Goal: Task Accomplishment & Management: Manage account settings

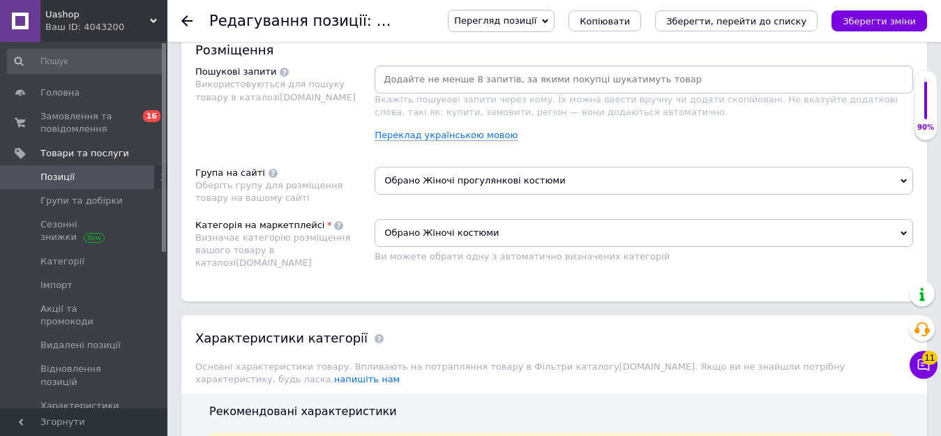
scroll to position [837, 0]
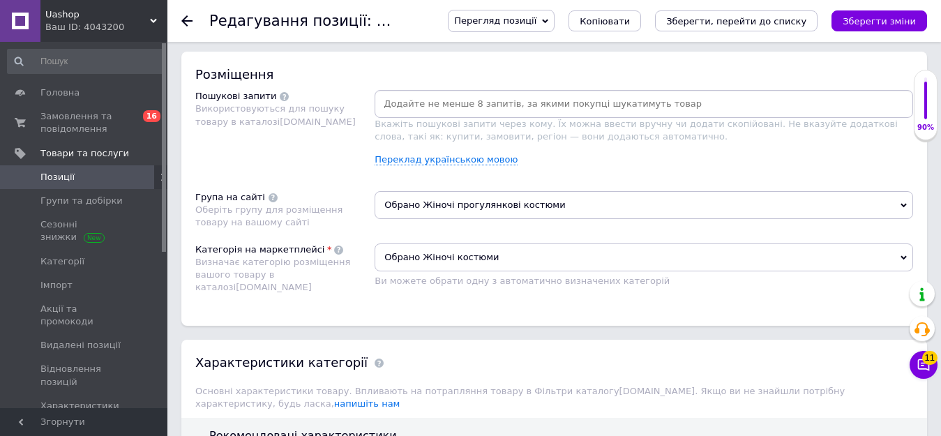
click at [410, 107] on input at bounding box center [643, 103] width 533 height 21
click at [401, 104] on input at bounding box center [643, 103] width 533 height 21
paste input "теплый осенний повседневный костюм"
type input "теплый осенний повседневный костюм"
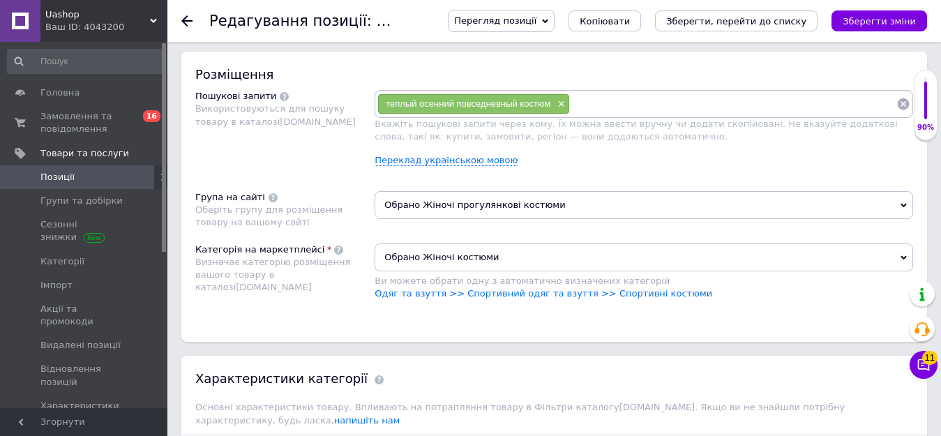
paste input "костюм прогулочный осенний"
type input "костюм прогулочный осенний для женщин"
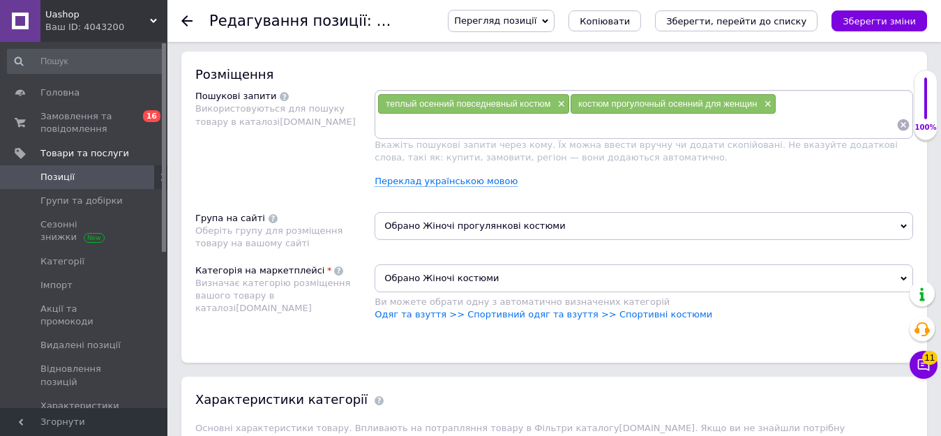
paste input "женский костюм двойка"
type input "женский костюм двойка [PERSON_NAME] и [PERSON_NAME]"
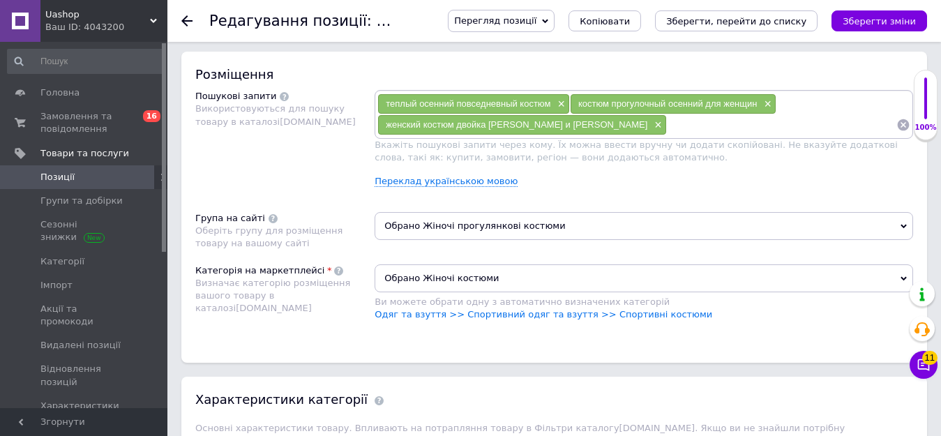
paste input "женский костюм для прогулок"
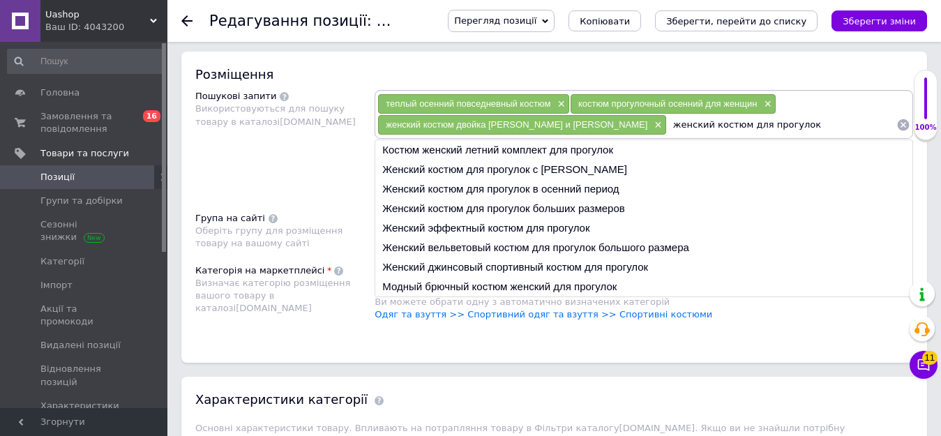
click at [667, 129] on input "женский костюм для прогулок" at bounding box center [781, 124] width 229 height 21
type input "женский костюм для прогулок"
click at [501, 210] on li "Женский костюм для прогулок больших размеров" at bounding box center [643, 209] width 537 height 20
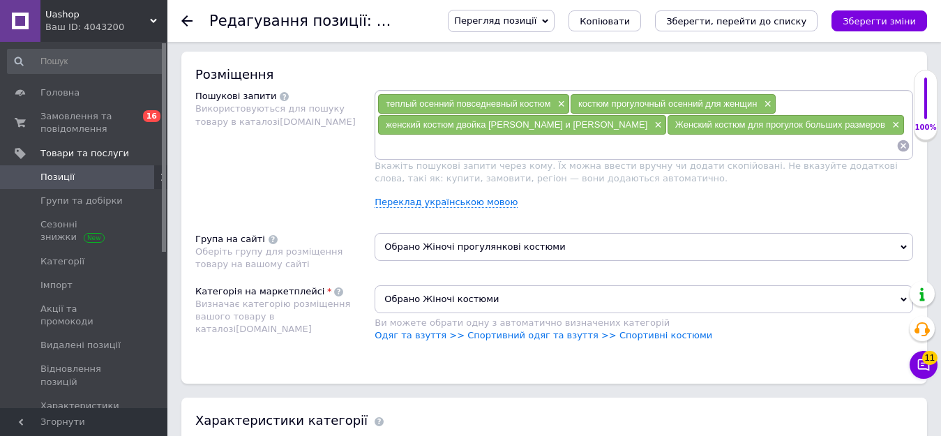
click at [418, 151] on input at bounding box center [636, 145] width 519 height 21
paste input "женский костюм для прогулок"
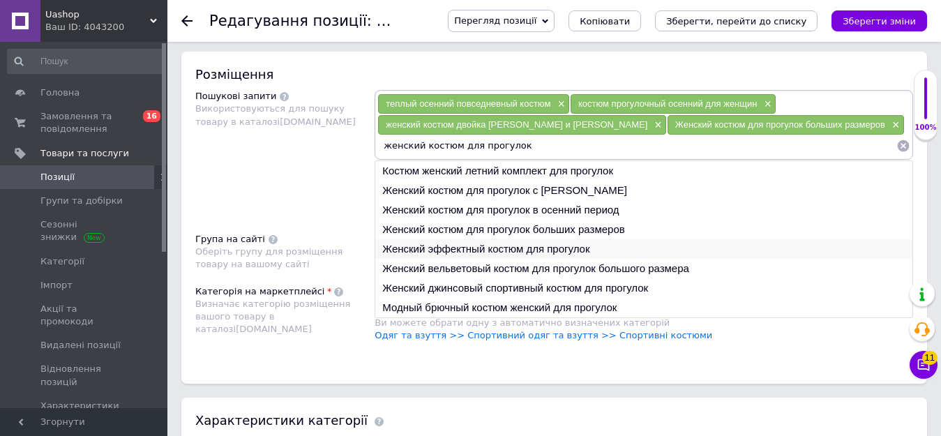
type input "женский костюм для прогулок"
click at [455, 245] on li "Женский эффектный костюм для прогулок" at bounding box center [643, 249] width 537 height 20
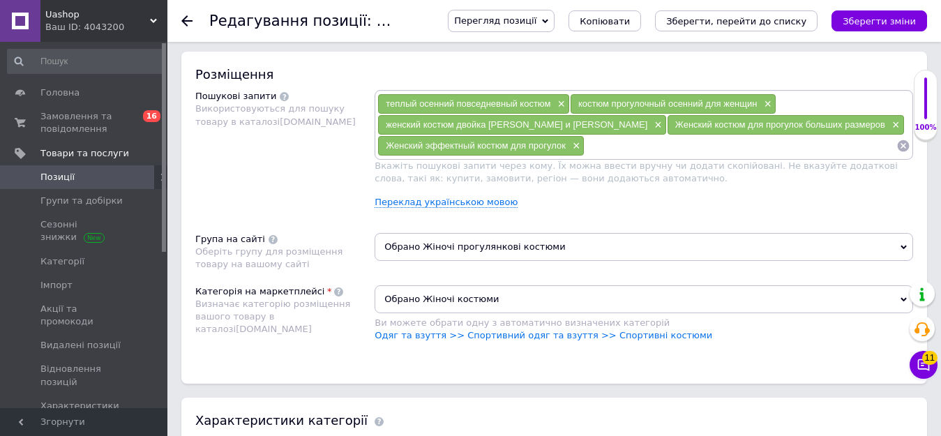
click at [624, 144] on input at bounding box center [740, 145] width 312 height 21
paste input "женский костюм для прогулок"
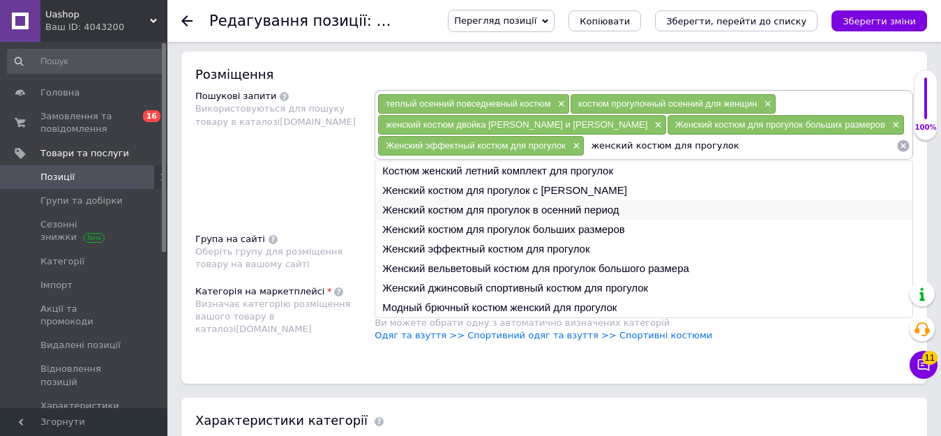
type input "женский костюм для прогулок"
click at [498, 208] on li "Женский костюм для прогулок в осенний период" at bounding box center [643, 210] width 537 height 20
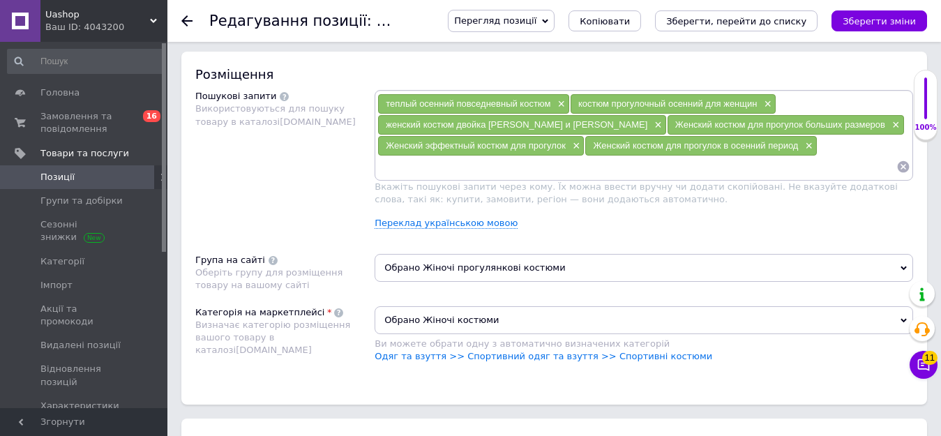
click at [398, 173] on input at bounding box center [636, 166] width 519 height 21
paste input "женский костюм осень"
click at [398, 161] on input "женский костюм осень" at bounding box center [636, 166] width 519 height 21
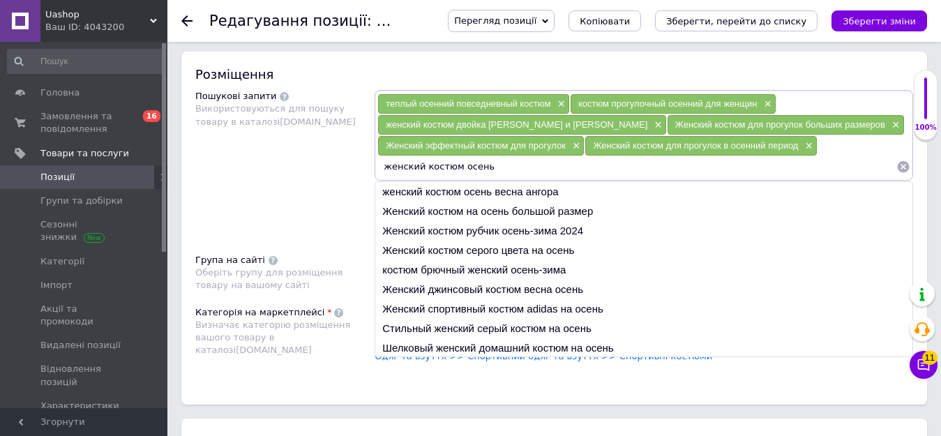
click at [485, 169] on input "женский костюм осень" at bounding box center [636, 166] width 519 height 21
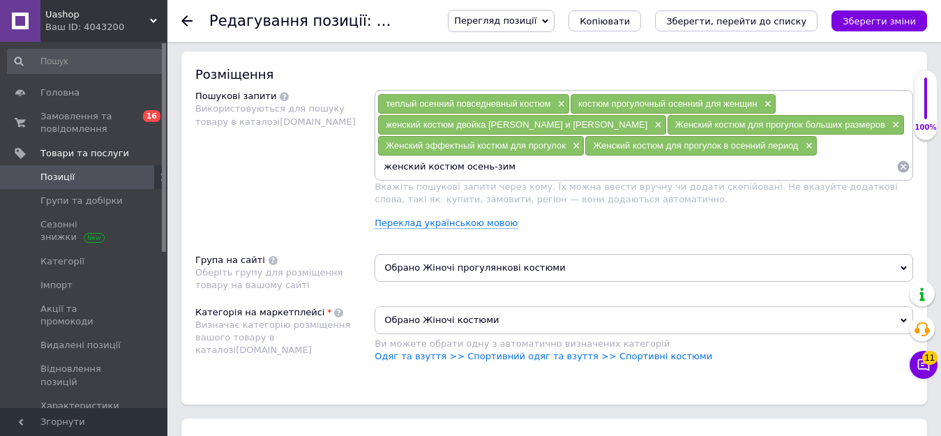
type input "женский костюм осень-зима"
paste input "теплый осенний повседневный костюм"
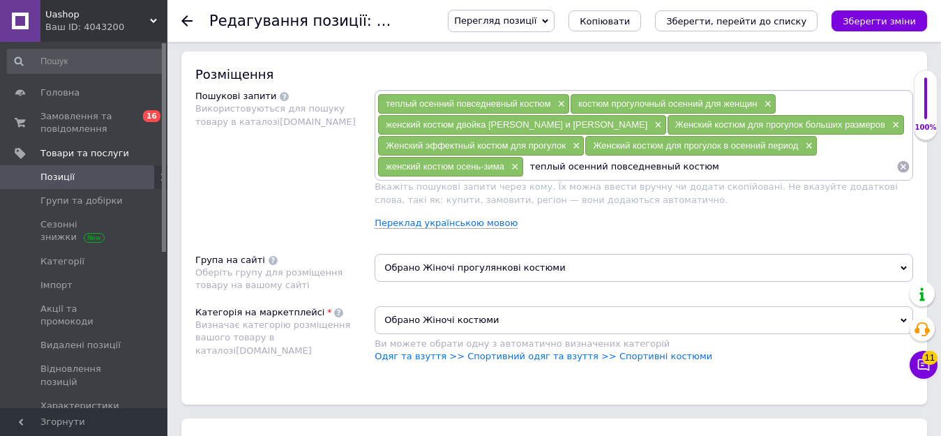
click at [596, 177] on input "теплый осенний повседневный костюм" at bounding box center [710, 166] width 373 height 21
type input "теплый флисовый повседневный костюм"
click at [706, 177] on input "теплый флисовый повседневный костюм" at bounding box center [710, 166] width 373 height 21
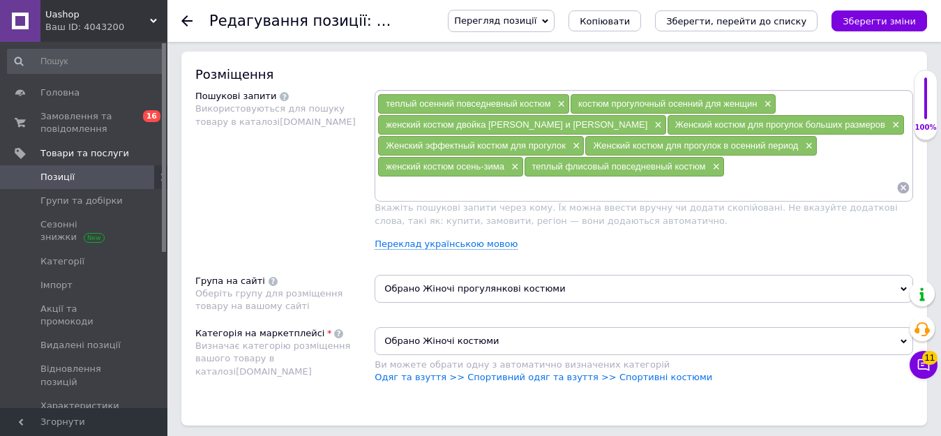
paste input "Женский костюм оверсайз"
type input "Женский костюм оверсайз"
paste input "Качественный женский костюм для прогулок"
type input "Качественный женский костюм для прогулок"
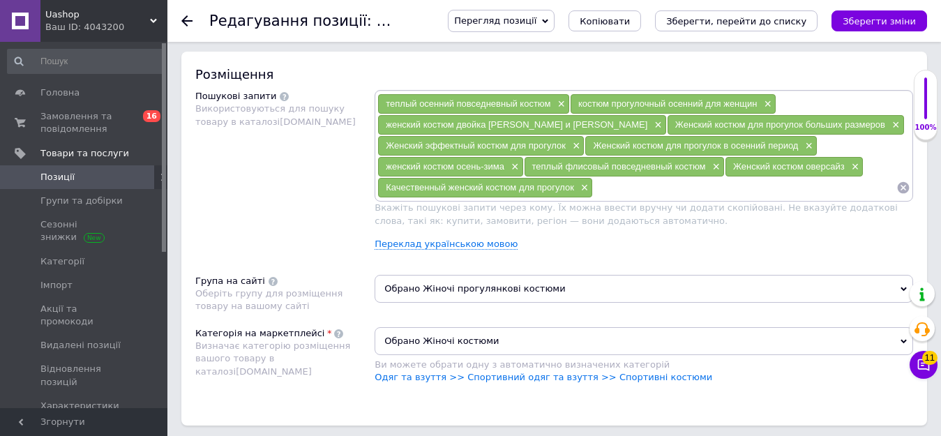
paste input "женский костюм для прогулок тренд этого сезона"
type input "женский костюм для прогулок тренд этого сезона"
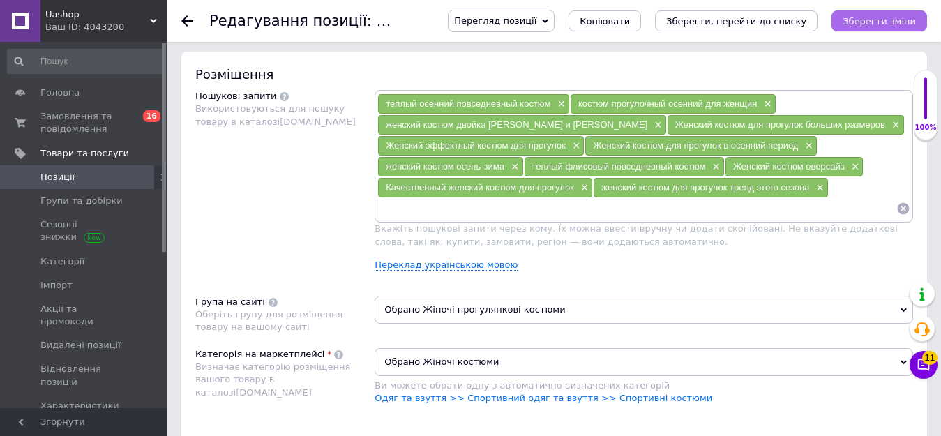
click at [866, 18] on icon "Зберегти зміни" at bounding box center [878, 21] width 73 height 10
click at [407, 218] on input at bounding box center [636, 208] width 519 height 21
paste input "утепленный женский костюм"
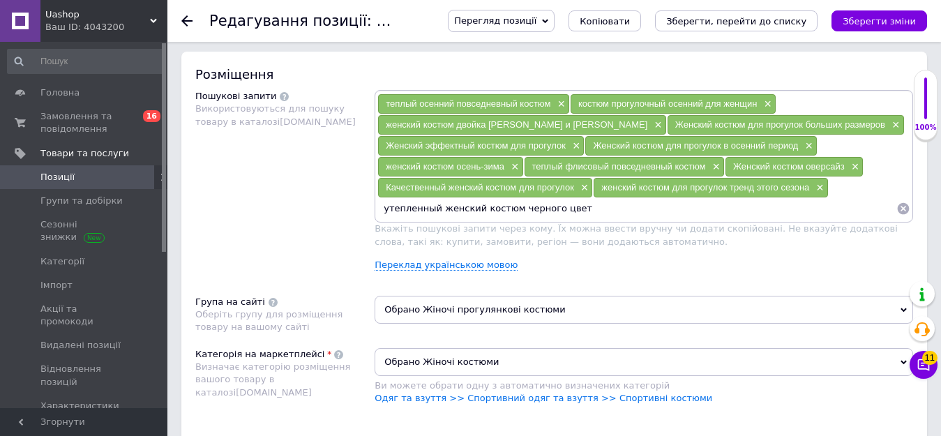
type input "утепленный женский костюм черного цвета"
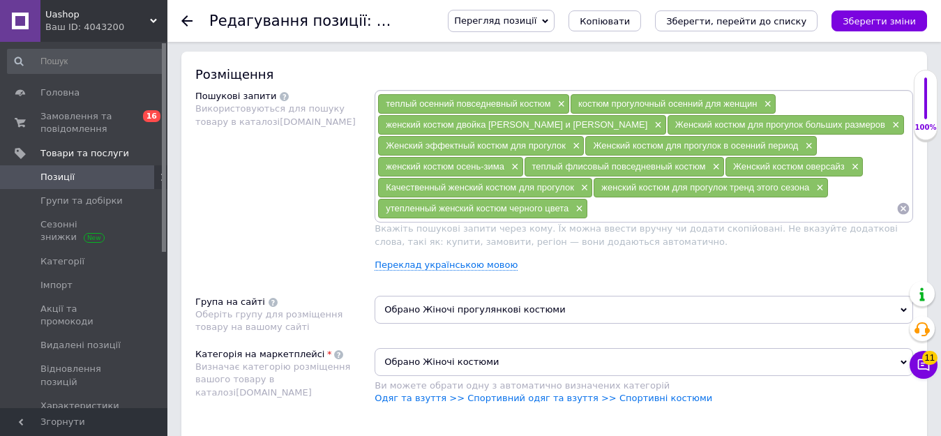
paste input "Удобный женский костюм двойка оверсайз"
type input "Удобный женский костюм двойка оверсайз серого цвета"
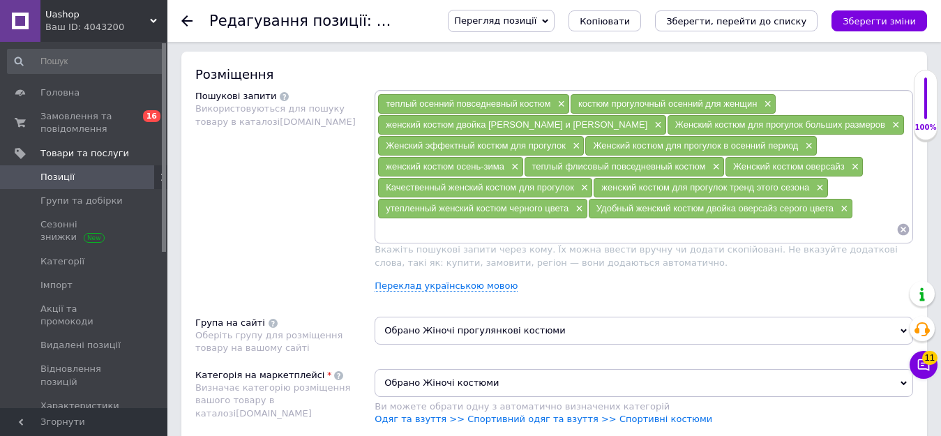
paste input "женский костюм джогеры с высокой посадкой оверсайз"
type input "женский костюм джогеры с высокой посадкой оверсайз"
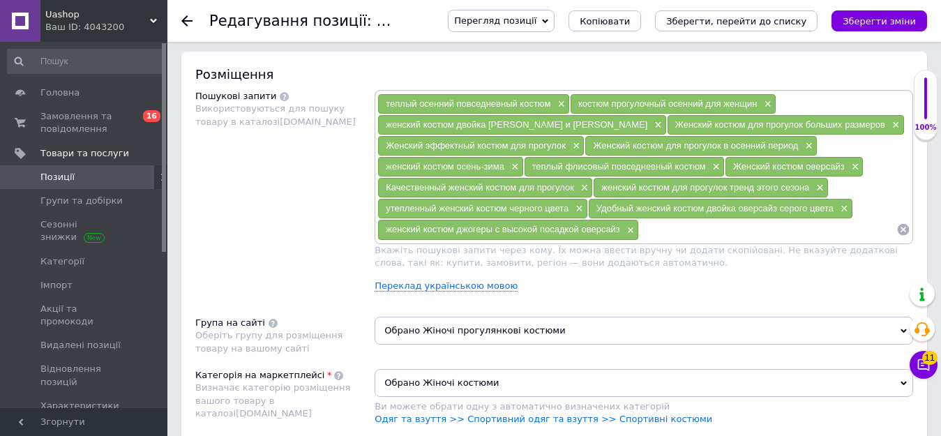
paste input "Красивый женский спортивный костюм двойка"
click at [778, 236] on input "Красивый женский спортивный костюм двойка" at bounding box center [767, 229] width 257 height 21
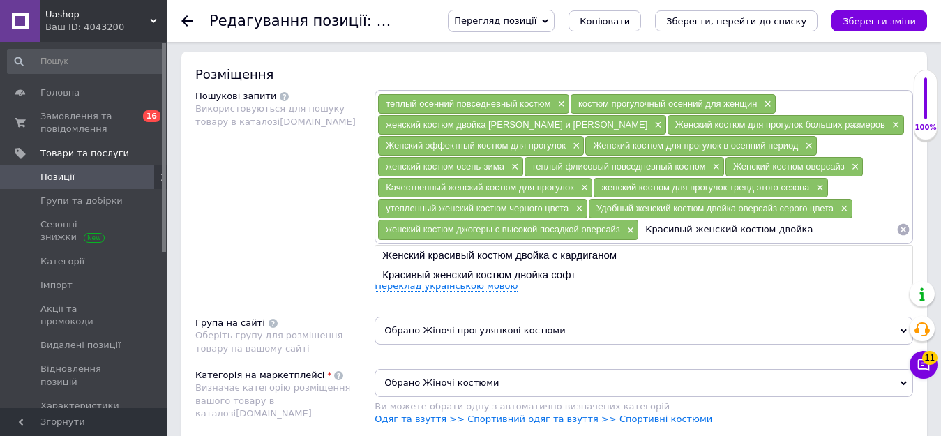
click at [795, 234] on input "Красивый женский костюм двойка" at bounding box center [767, 229] width 257 height 21
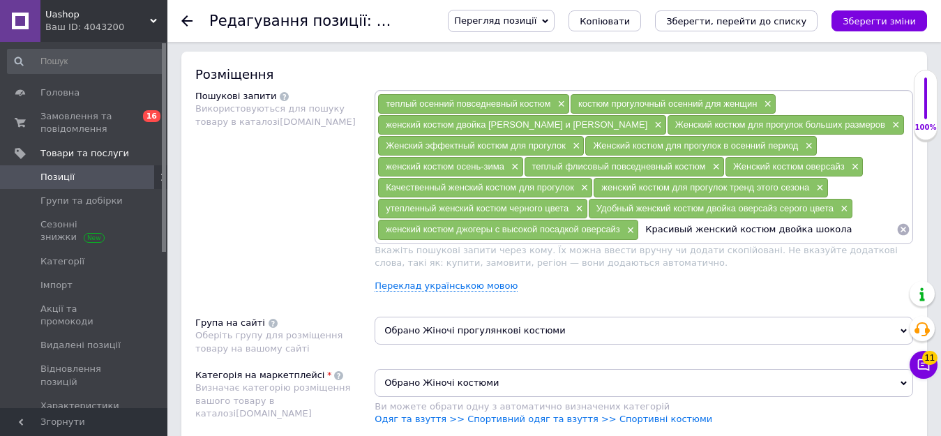
type input "Красивый женский костюм двойка шоколад"
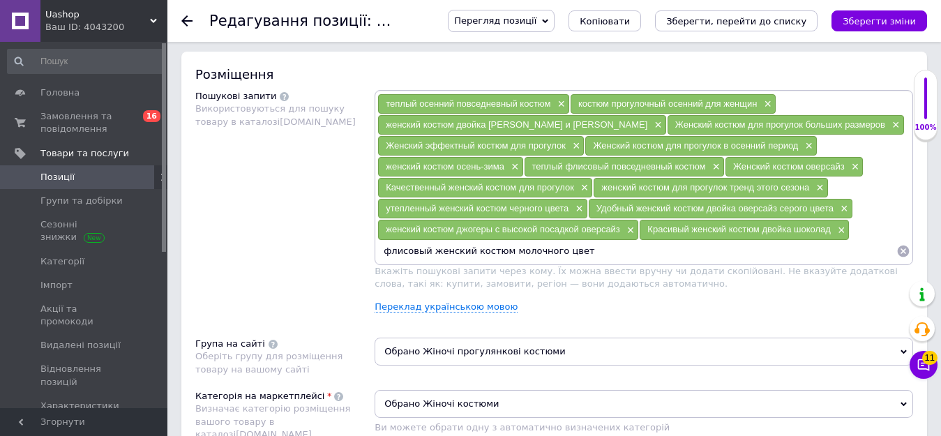
type input "флисовый женский костюм молочного цвета"
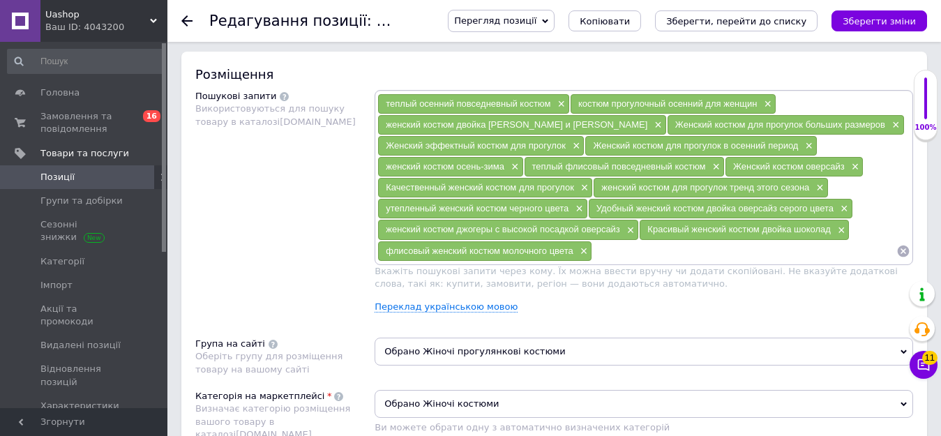
paste input "Костюм женский прогулочный однотонный"
type input "Костюм женский прогулочный однотонный"
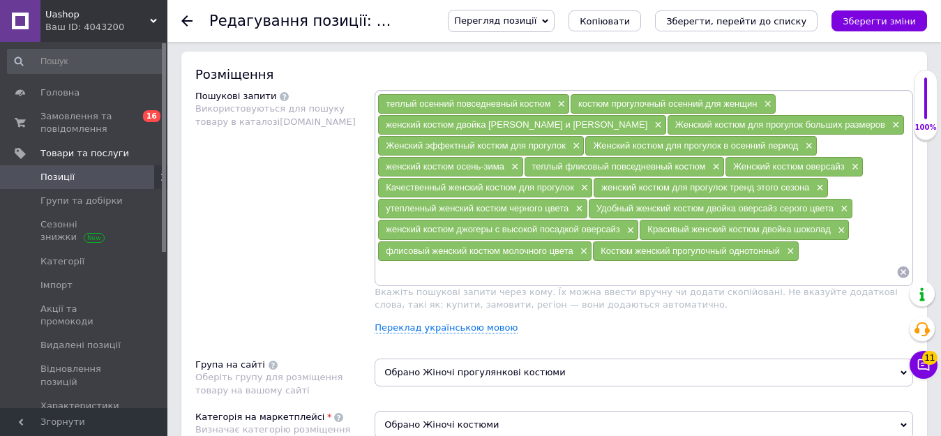
paste input "Качественный женский костюм"
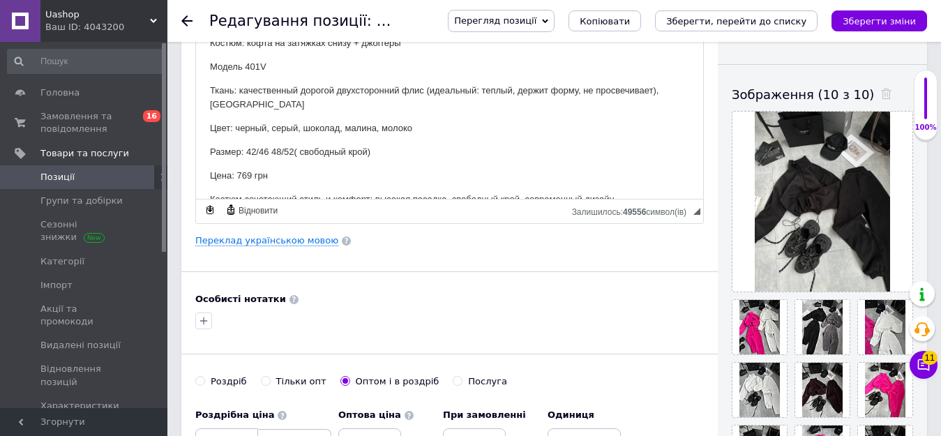
scroll to position [0, 0]
drag, startPoint x: 300, startPoint y: 96, endPoint x: 423, endPoint y: 96, distance: 122.7
click at [423, 96] on p "Ткань: качественный дорогой двухсторонний флис (идеальный: теплый, держит форму…" at bounding box center [449, 99] width 479 height 29
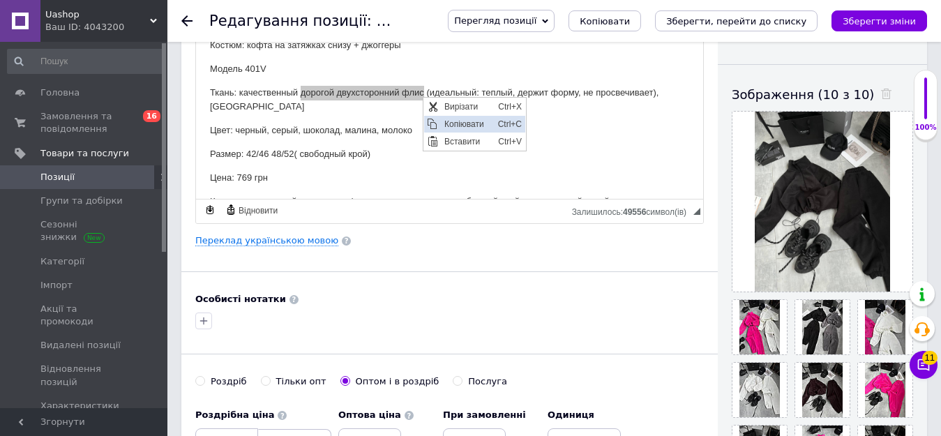
click at [464, 119] on span "Копіювати" at bounding box center [468, 123] width 54 height 17
copy p "дорогой двухсторонний флис"
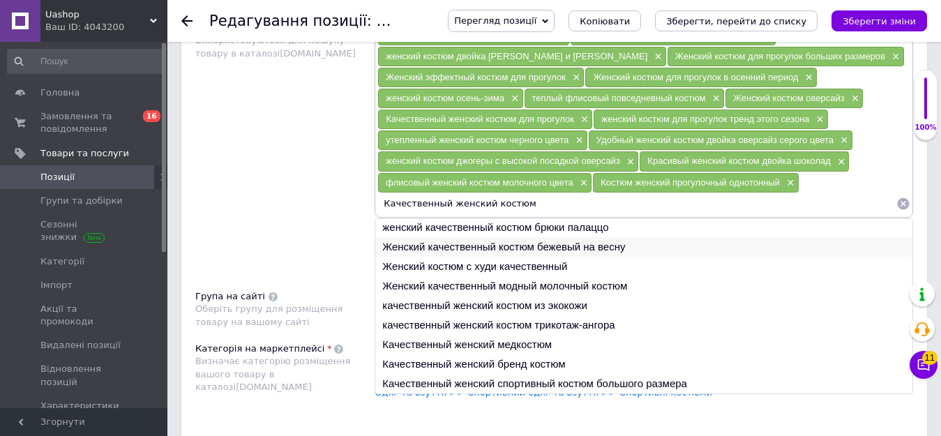
scroll to position [907, 0]
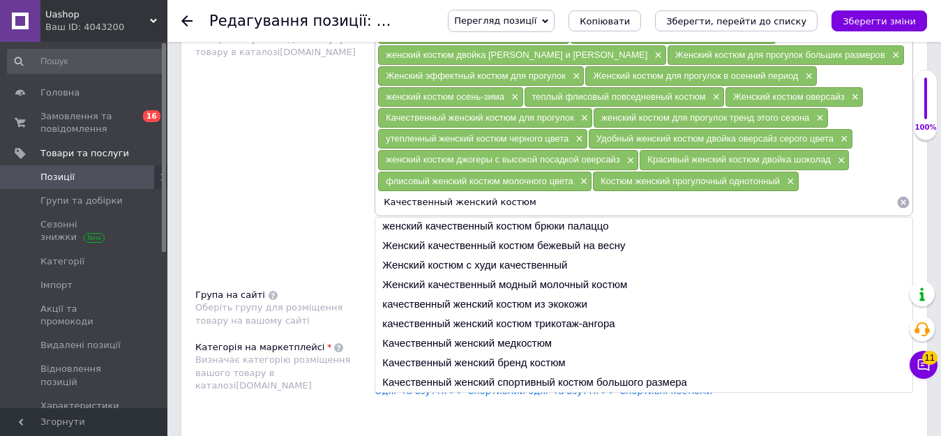
click at [523, 203] on input "Качественный женский костюм" at bounding box center [636, 202] width 519 height 21
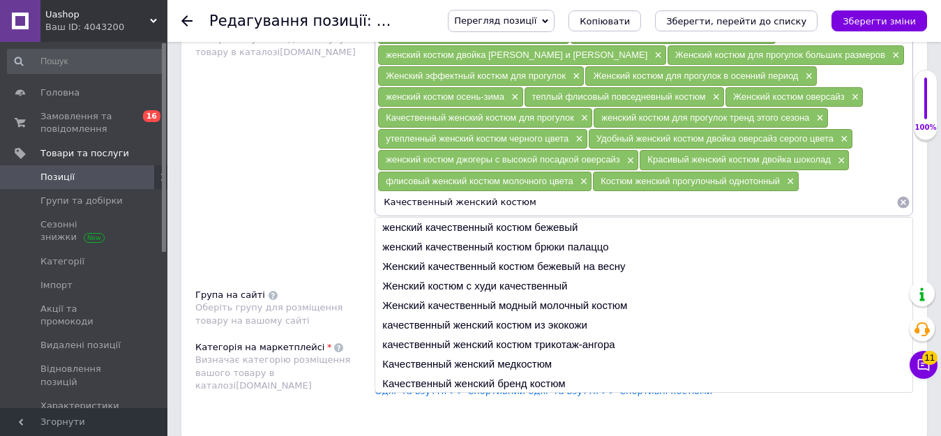
paste input "дорогой двухсторонний флис"
type input "Качественный женский костюм дорогой двухсторонний флис"
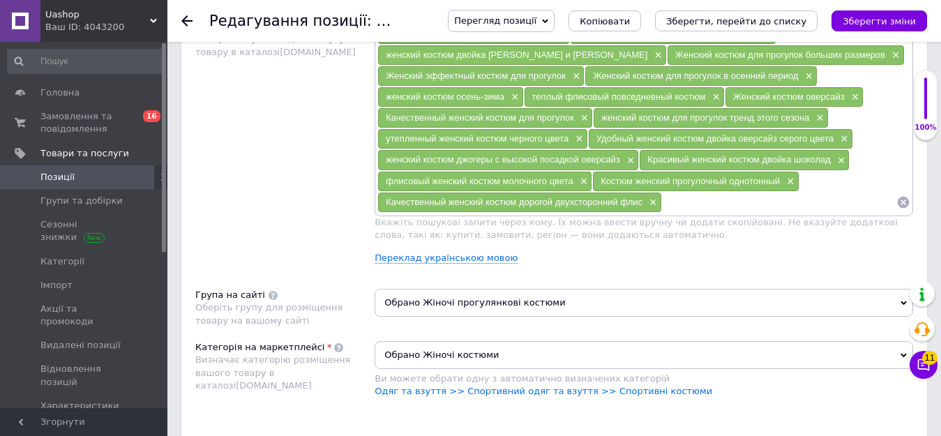
paste input "женский костюм [PERSON_NAME] и кофта"
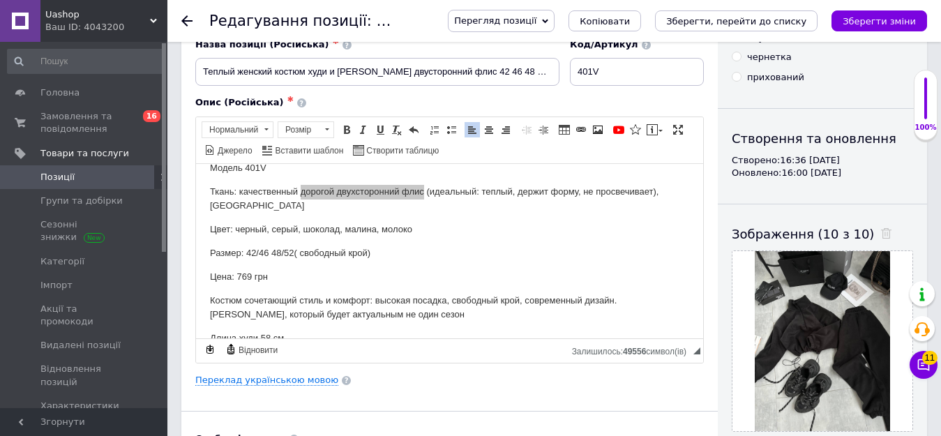
scroll to position [16, 0]
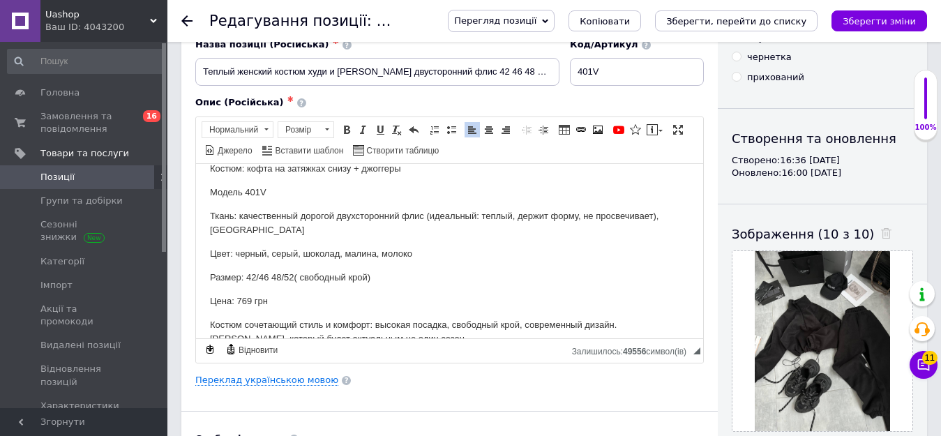
click at [479, 266] on body "Костюм: кофта на затяжках снизу + джоггеры Модель 401V Ткань: качественный доро…" at bounding box center [449, 277] width 479 height 232
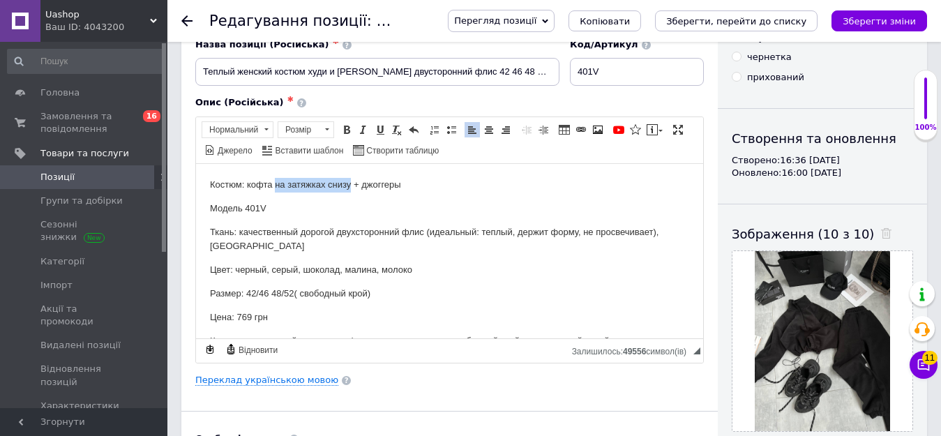
drag, startPoint x: 275, startPoint y: 173, endPoint x: 349, endPoint y: 183, distance: 74.6
click at [349, 183] on p "Костюм: кофта на затяжках снизу + джоггеры" at bounding box center [449, 184] width 479 height 15
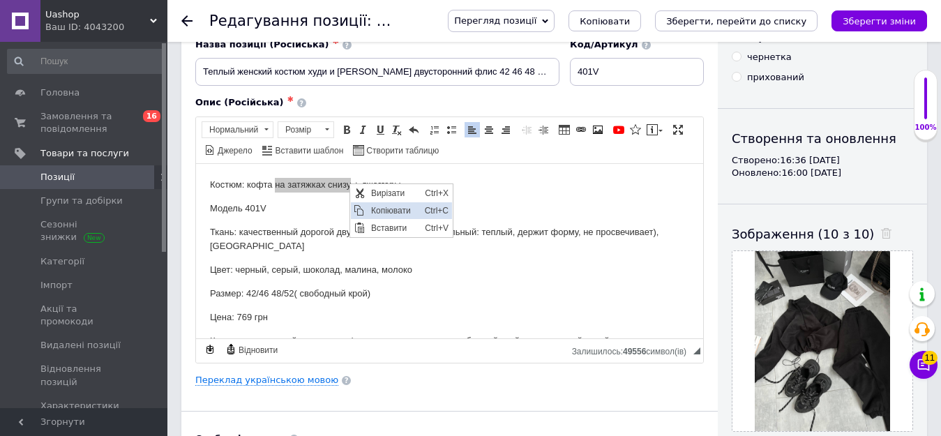
click at [381, 208] on span "Копіювати" at bounding box center [395, 210] width 54 height 17
copy p "на затяжках снизу"
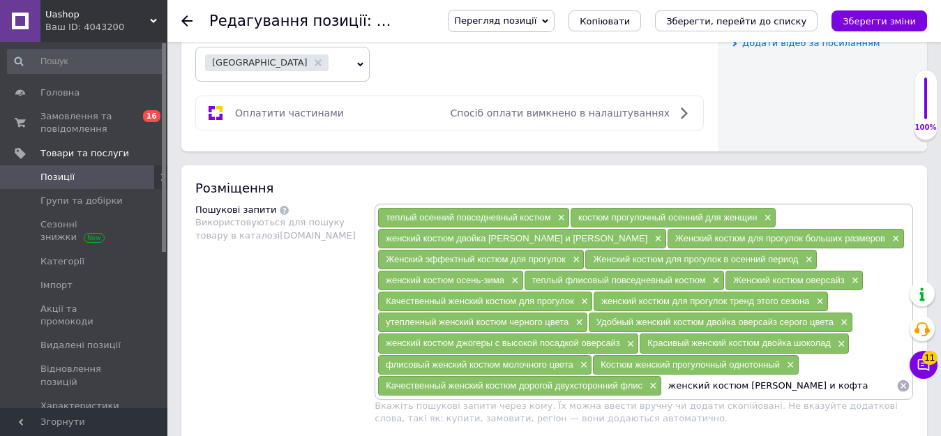
scroll to position [767, 0]
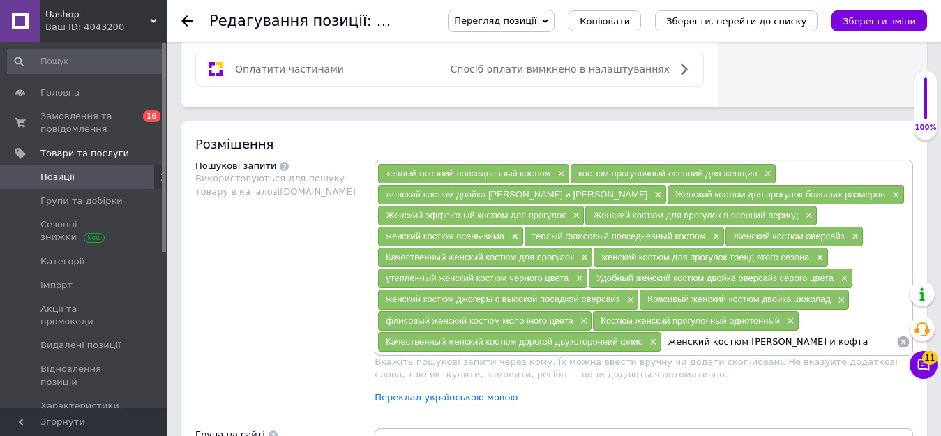
click at [821, 344] on input "женский костюм [PERSON_NAME] и кофта" at bounding box center [779, 341] width 234 height 21
paste input "на затяжках снизу"
type input "женский костюм джогеры и кофта на затяжках снизу"
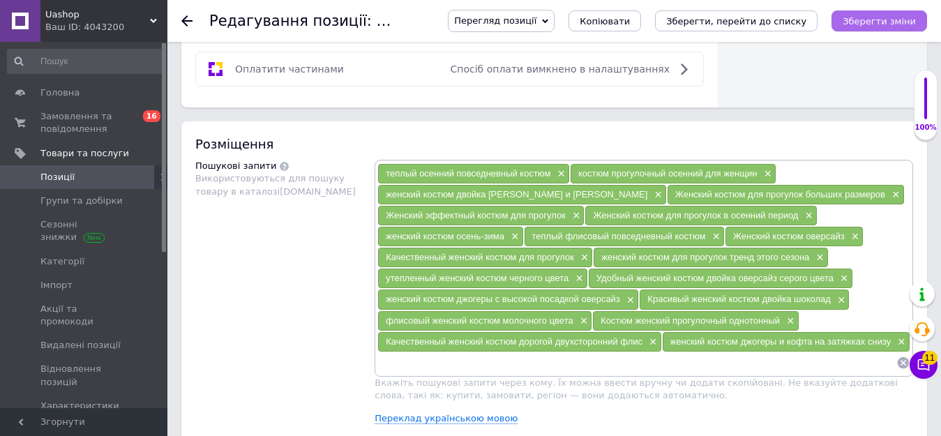
click at [870, 25] on icon "Зберегти зміни" at bounding box center [878, 21] width 73 height 10
click at [418, 361] on input at bounding box center [636, 362] width 519 height 21
paste input "стильный женский костюм свободный крой"
type input "стильный женский костюм свободный крой"
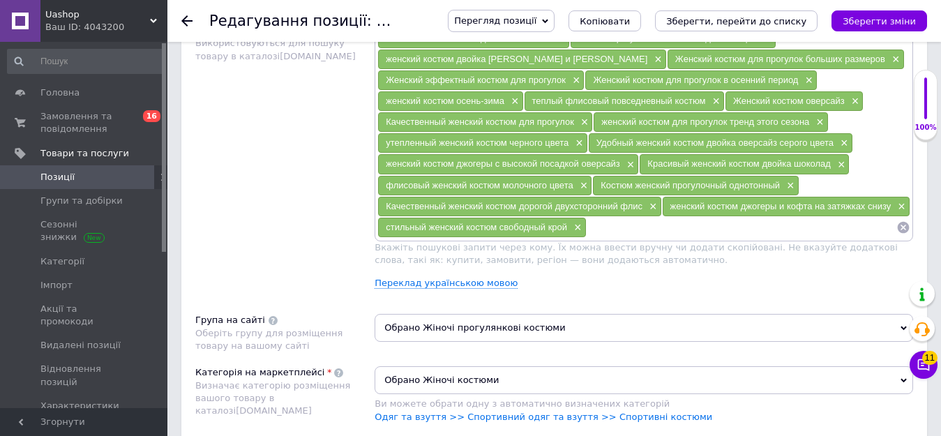
scroll to position [907, 0]
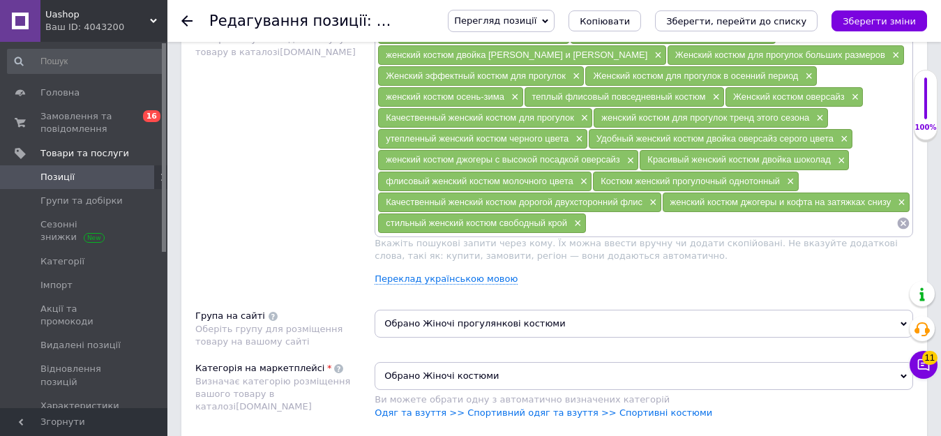
paste input "женский костюм кофта и штаны на резинке"
type input "женский костюм кофта и штаны на резинке"
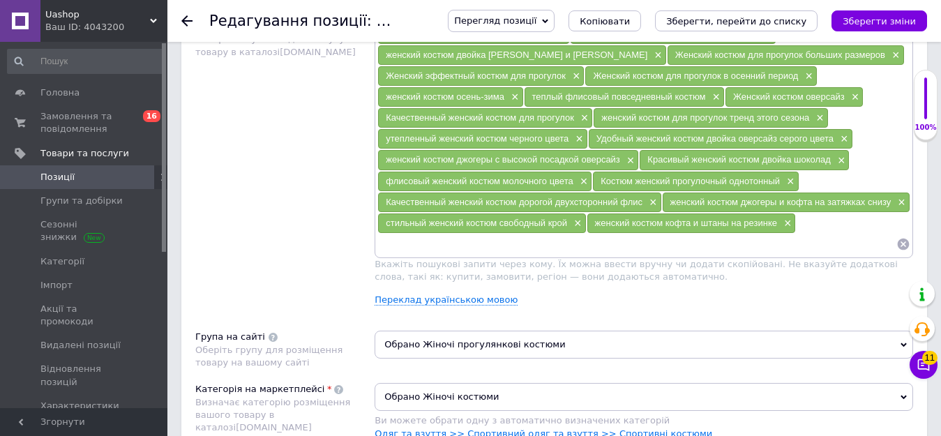
paste input "Костюм женский прогулочный однотонный"
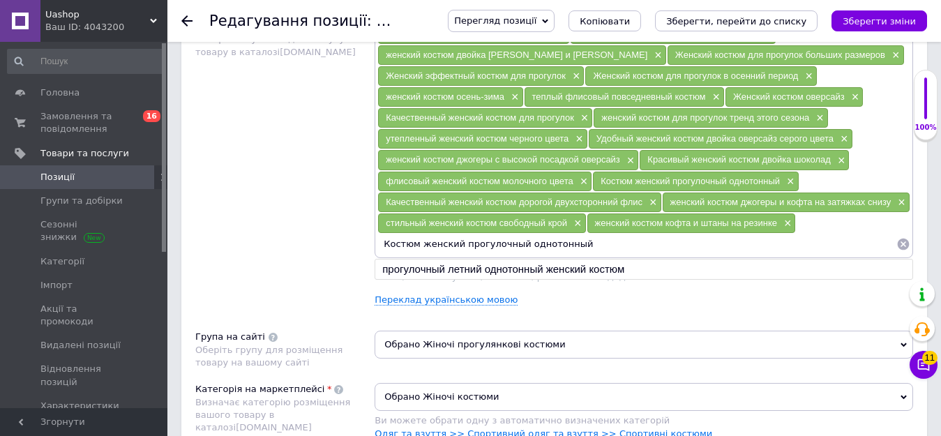
drag, startPoint x: 514, startPoint y: 253, endPoint x: 568, endPoint y: 252, distance: 53.7
click at [568, 252] on input "Костюм женский прогулочный однотонный" at bounding box center [636, 244] width 519 height 21
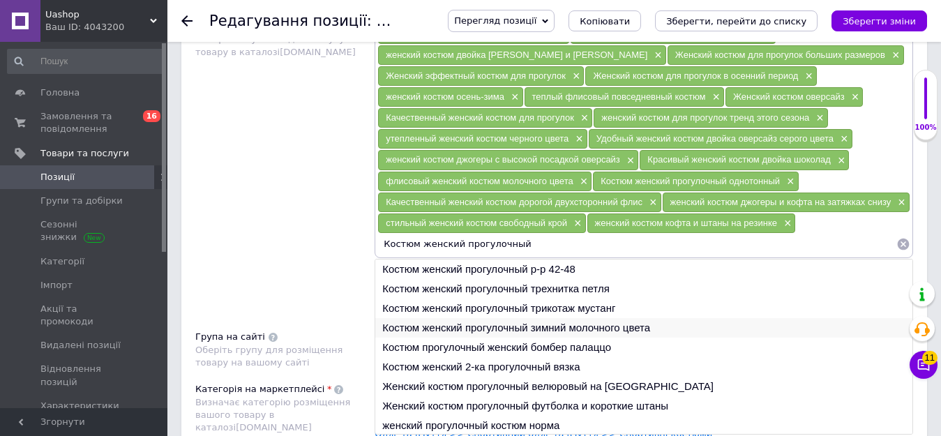
type input "Костюм женский прогулочный"
click at [554, 328] on li "Костюм женский прогулочный зимний молочного цвета" at bounding box center [643, 328] width 537 height 20
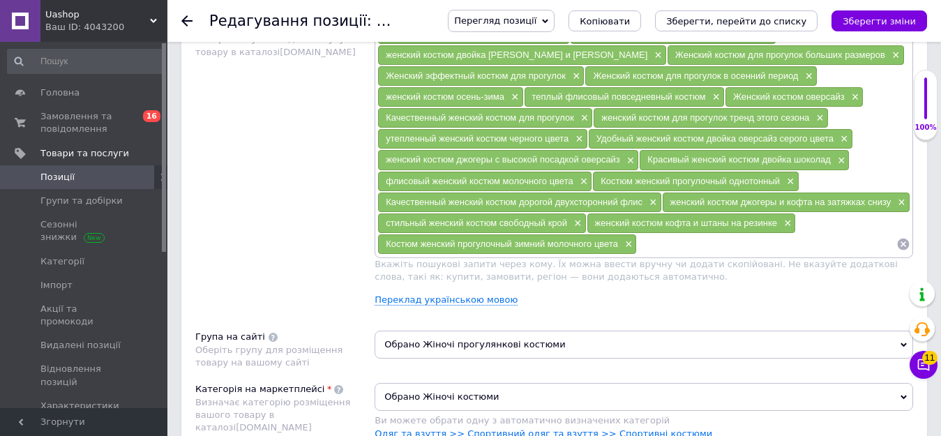
click at [670, 249] on input at bounding box center [766, 244] width 259 height 21
paste input "Костюм женский прогулочный однотонный"
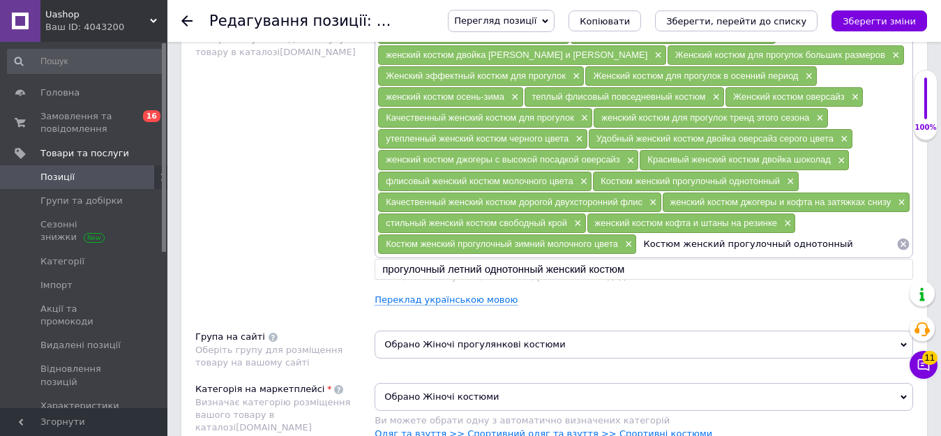
drag, startPoint x: 776, startPoint y: 250, endPoint x: 825, endPoint y: 250, distance: 49.5
click at [825, 250] on input "Костюм женский прогулочный однотонный" at bounding box center [766, 244] width 259 height 21
type input "Костюм женский прогулочный малиновый"
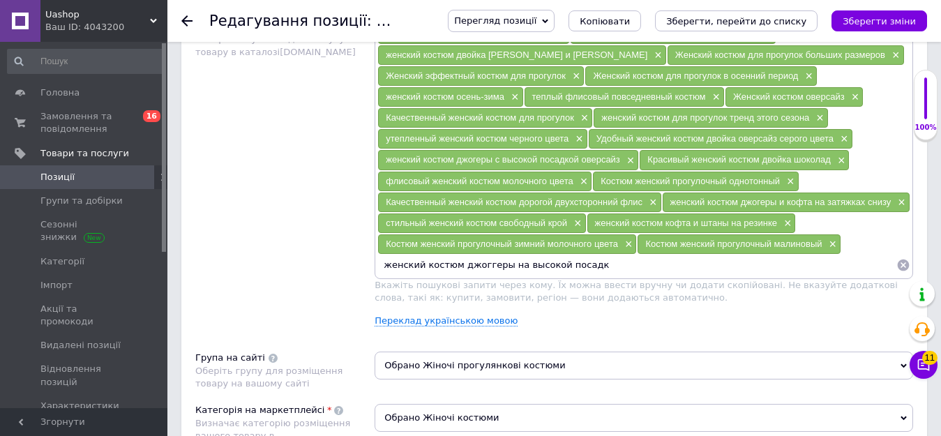
type input "женский костюм джоггеры на высокой посадке"
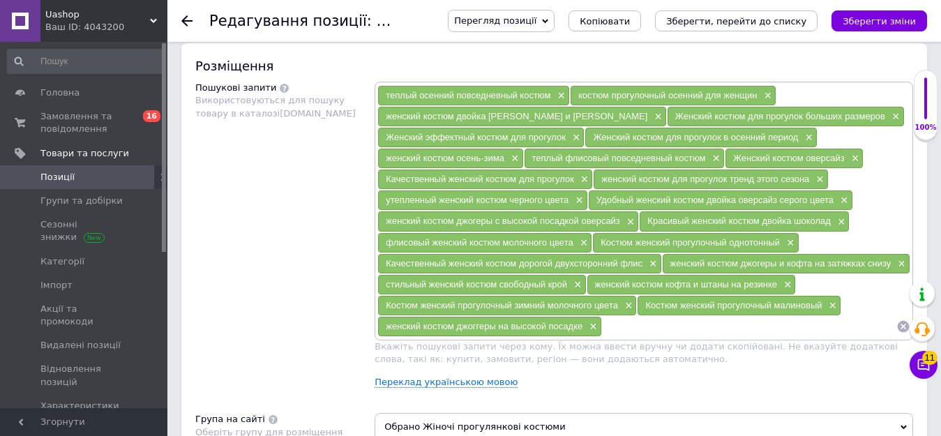
scroll to position [837, 0]
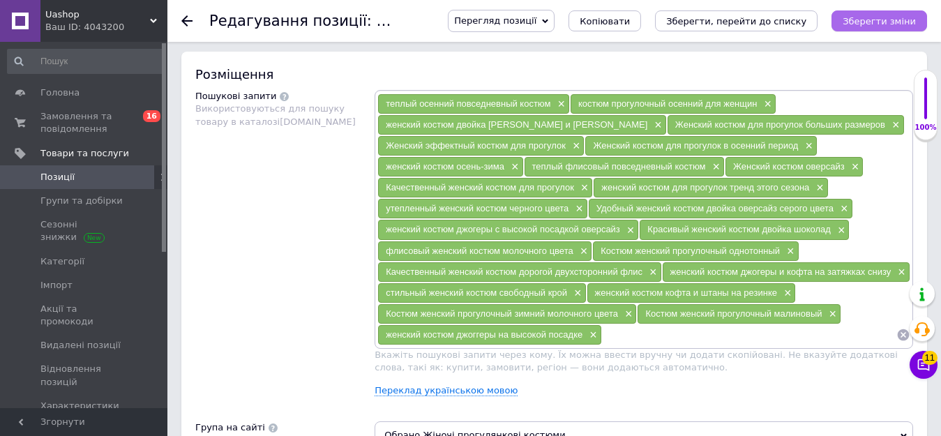
click at [865, 21] on icon "Зберегти зміни" at bounding box center [878, 21] width 73 height 10
click at [633, 334] on input at bounding box center [749, 334] width 294 height 21
paste input "Женский костюм повседневный прогулочный"
type input "Женский костюм повседневный прогулочный"
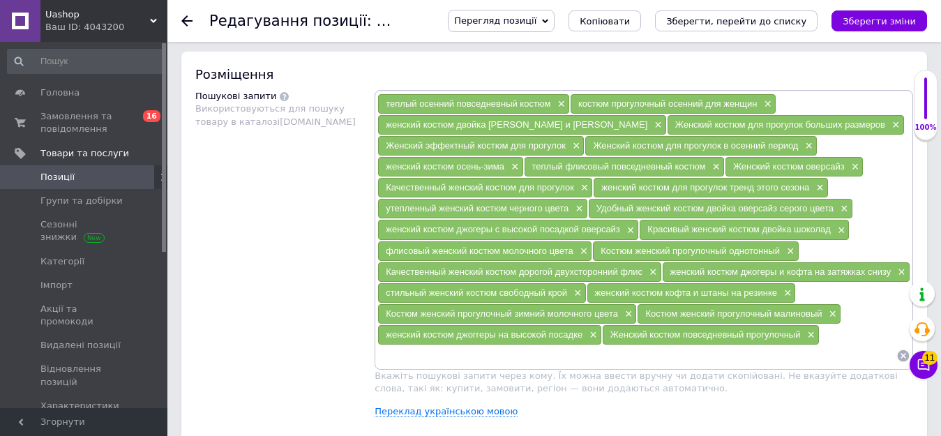
click at [878, 19] on icon "Зберегти зміни" at bounding box center [878, 21] width 73 height 10
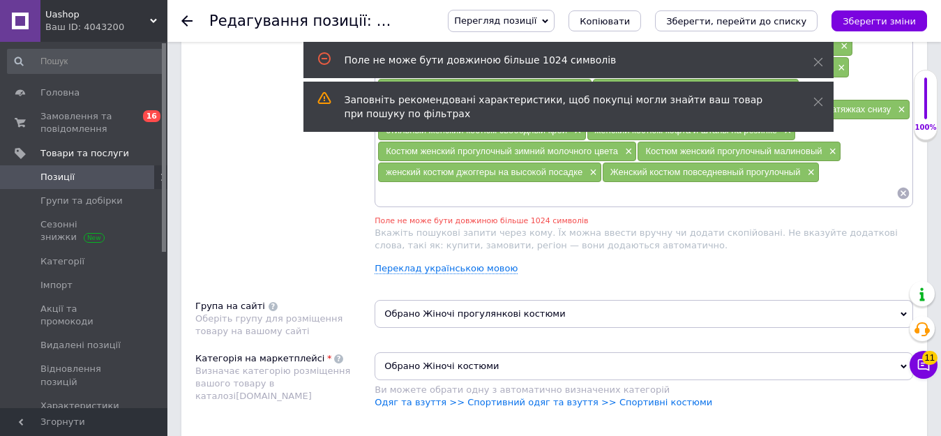
scroll to position [1002, 0]
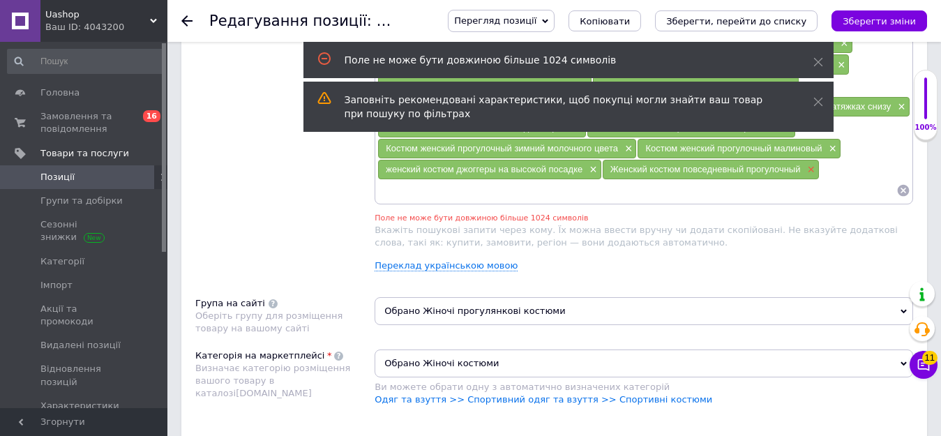
click at [810, 172] on span "×" at bounding box center [808, 170] width 11 height 12
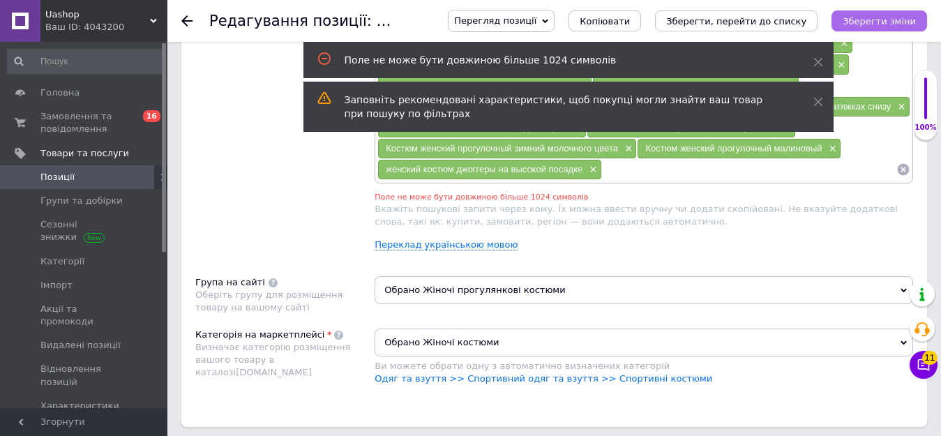
click at [872, 18] on icon "Зберегти зміни" at bounding box center [878, 21] width 73 height 10
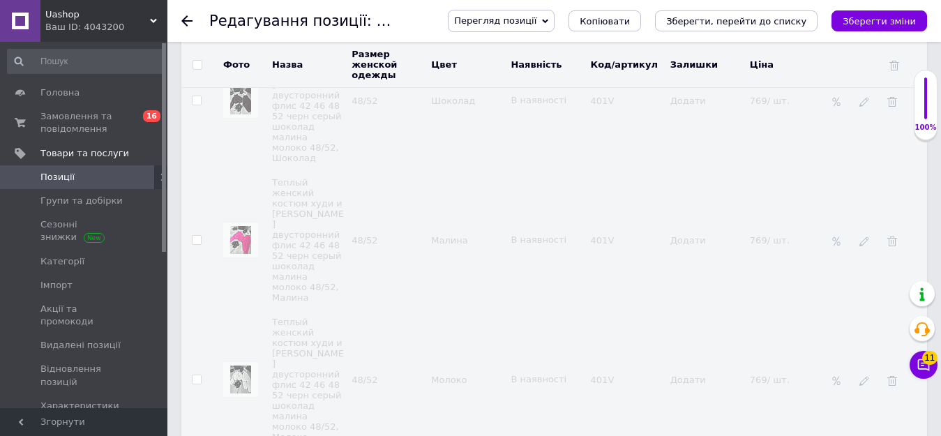
scroll to position [3268, 0]
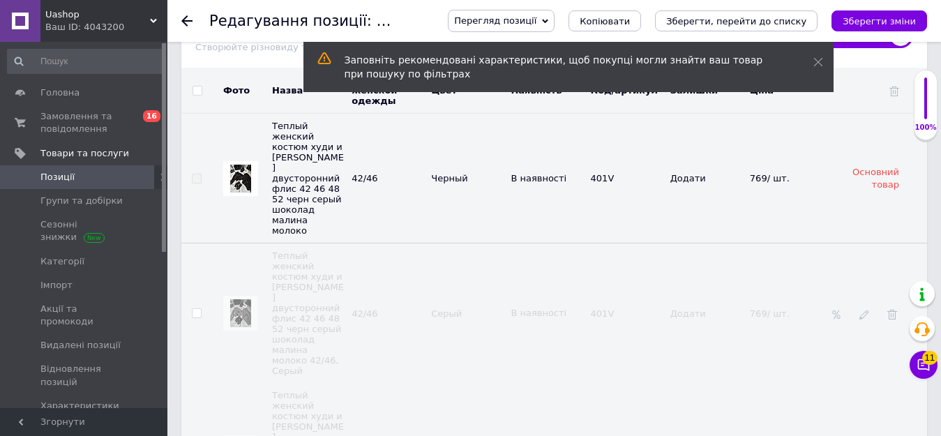
scroll to position [2292, 0]
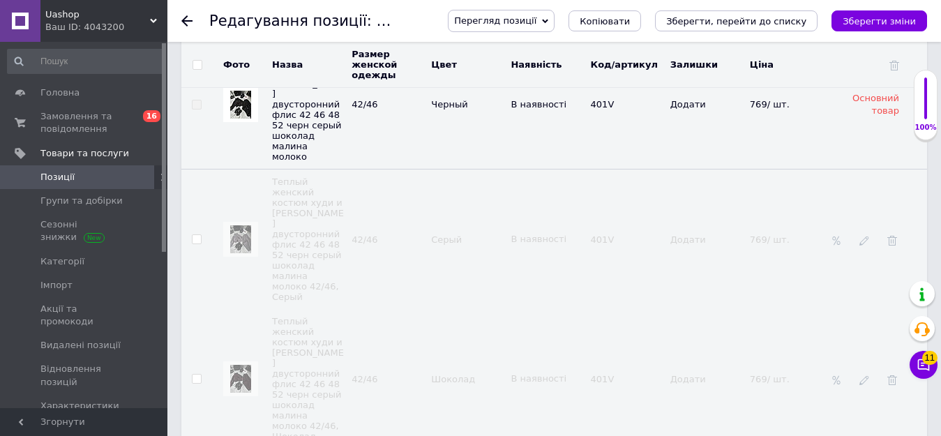
click at [240, 225] on img at bounding box center [240, 239] width 21 height 28
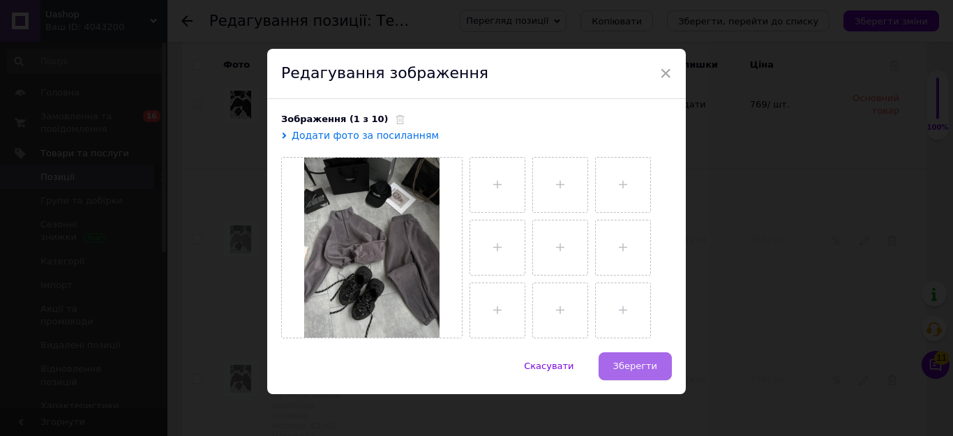
click at [625, 363] on span "Зберегти" at bounding box center [635, 366] width 44 height 10
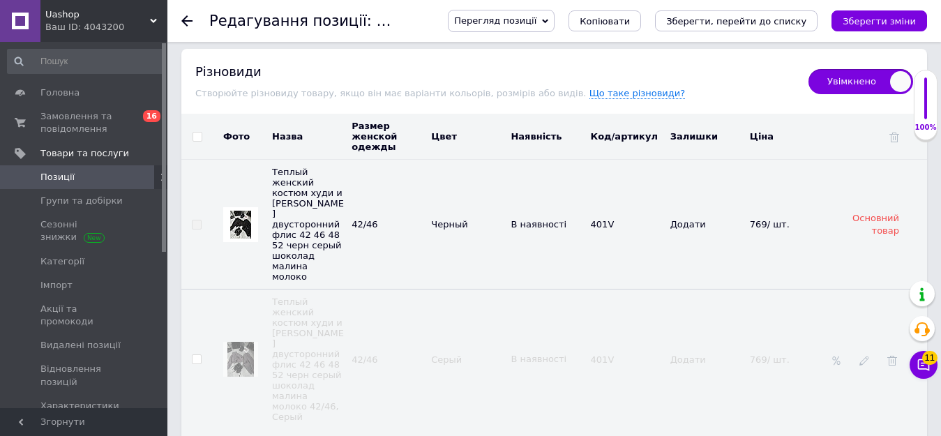
scroll to position [2152, 0]
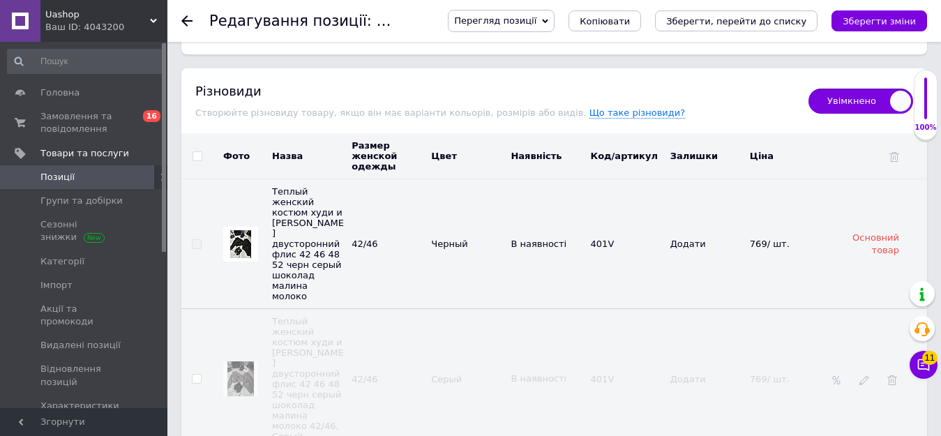
click at [68, 179] on span "Позиції" at bounding box center [57, 177] width 34 height 13
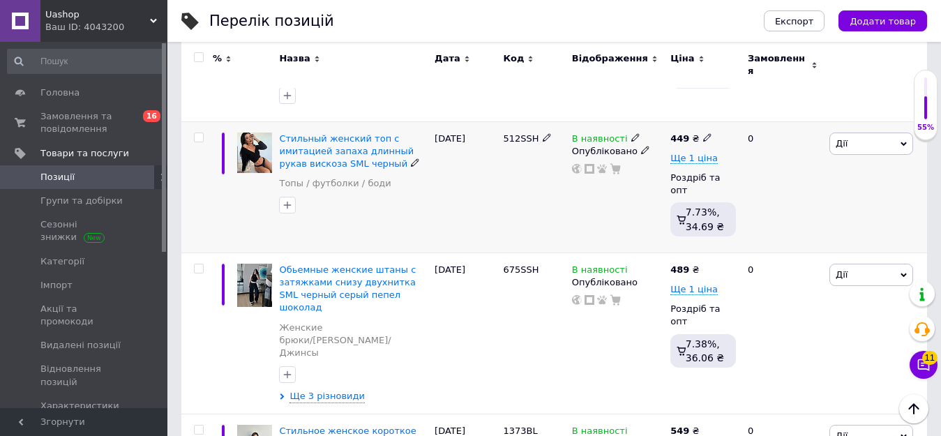
scroll to position [349, 0]
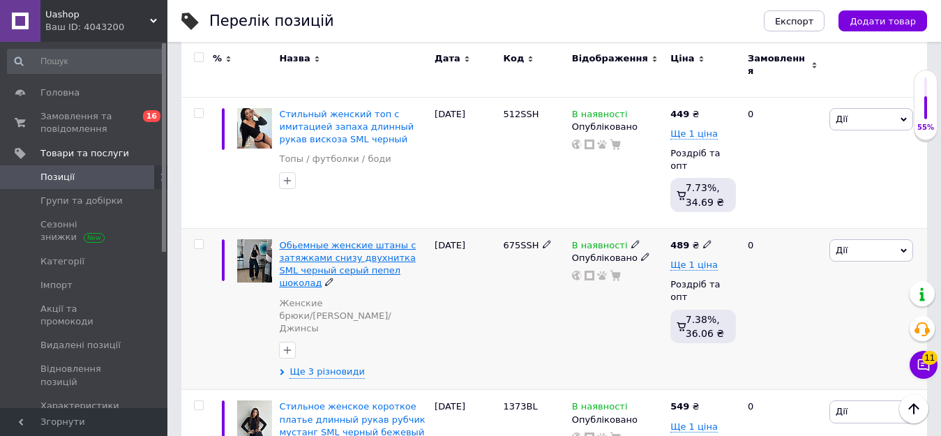
click at [325, 240] on span "Обьемные женские штаны с затяжками снизу двухнитка SML черный серый пепел шокол…" at bounding box center [347, 264] width 137 height 49
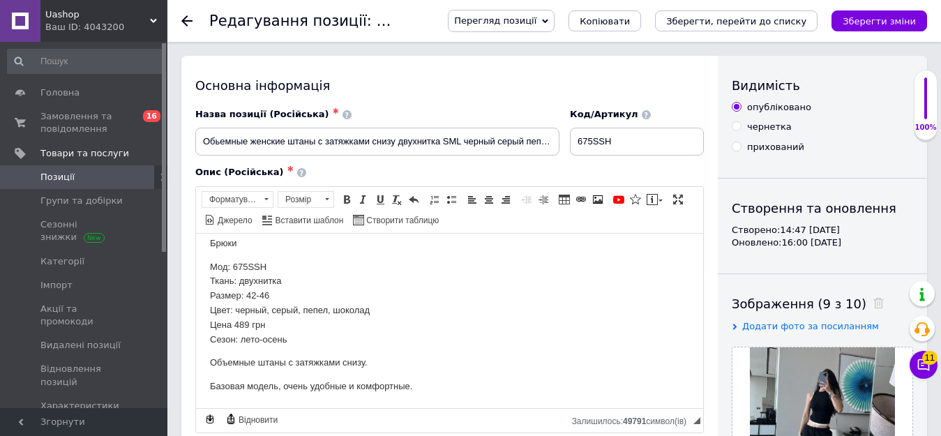
click at [74, 172] on span "Позиції" at bounding box center [84, 177] width 89 height 13
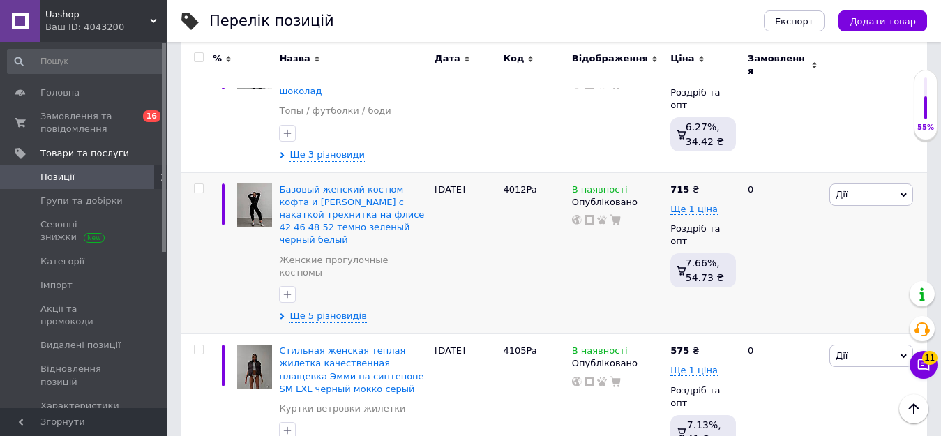
scroll to position [2563, 0]
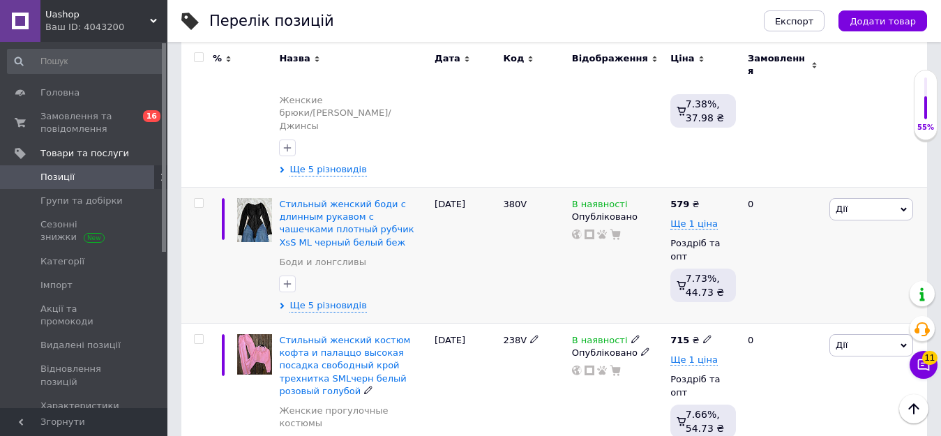
scroll to position [2574, 0]
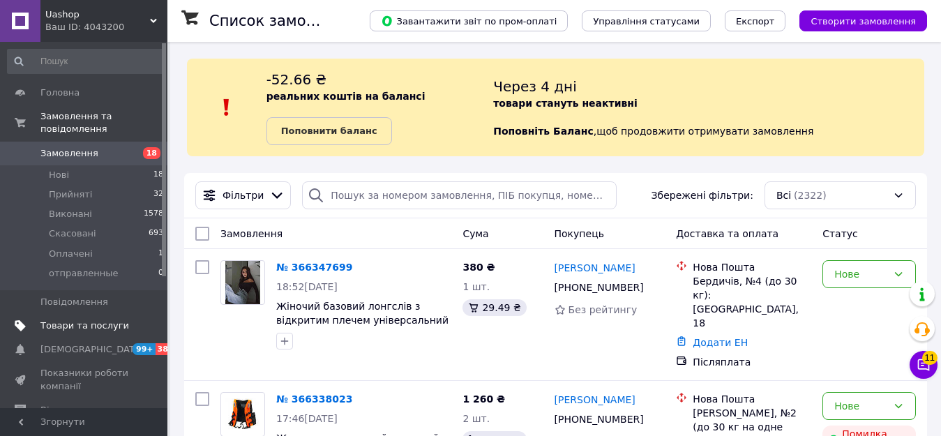
click at [92, 319] on span "Товари та послуги" at bounding box center [84, 325] width 89 height 13
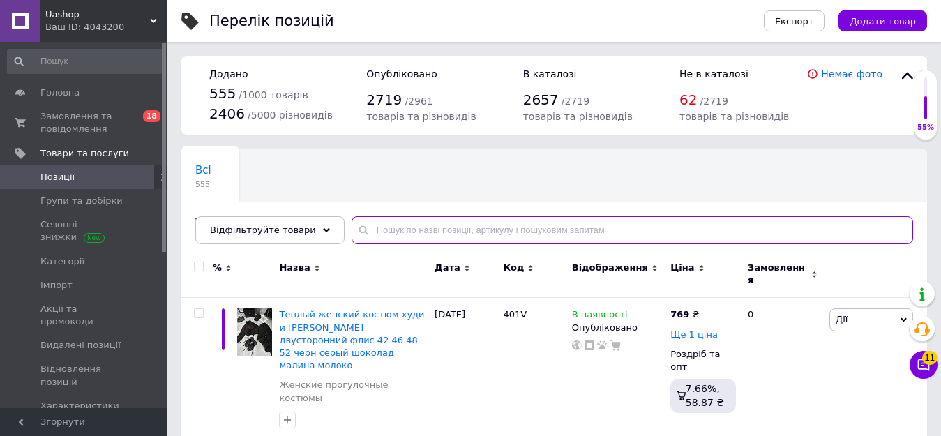
click at [383, 229] on input "text" at bounding box center [632, 230] width 561 height 28
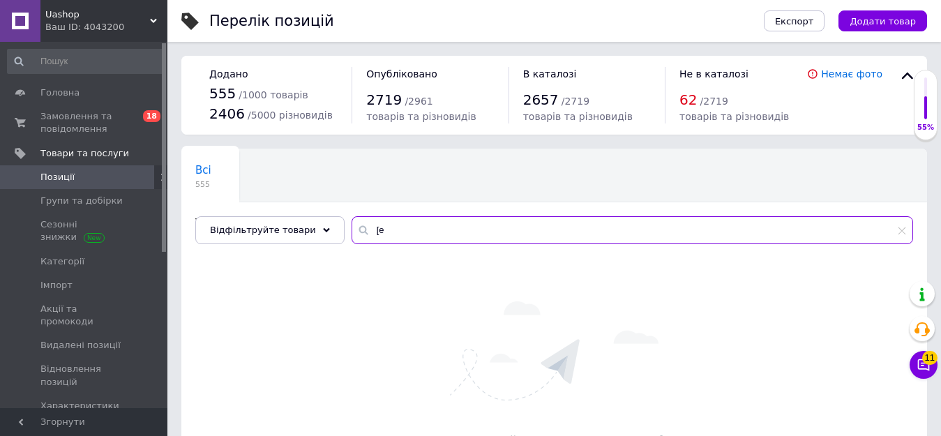
type input "["
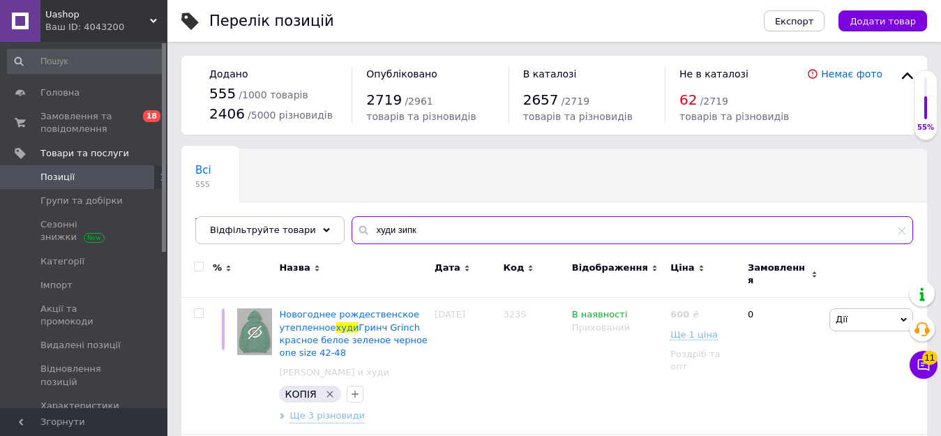
type input "худи зипка"
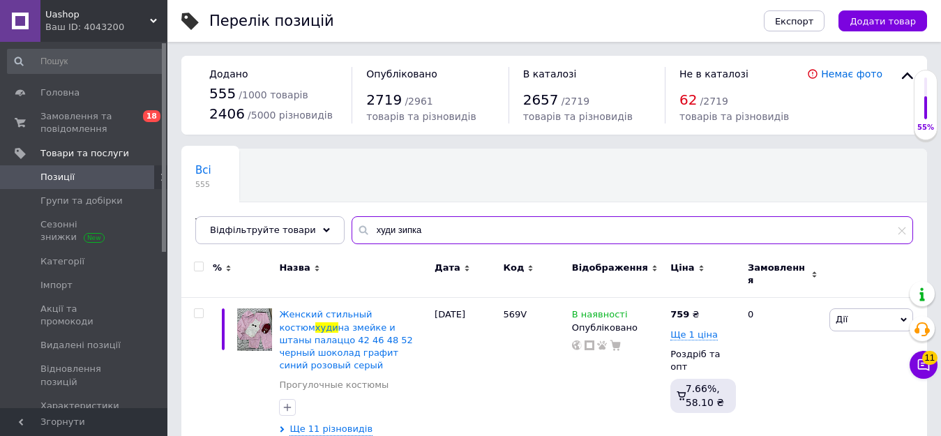
drag, startPoint x: 402, startPoint y: 231, endPoint x: 338, endPoint y: 230, distance: 63.5
click at [352, 230] on div "худи зипка" at bounding box center [632, 230] width 561 height 28
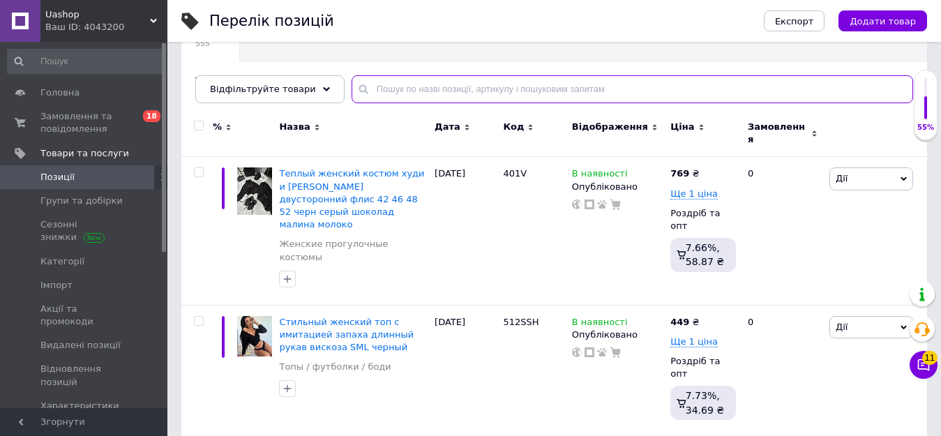
scroll to position [209, 0]
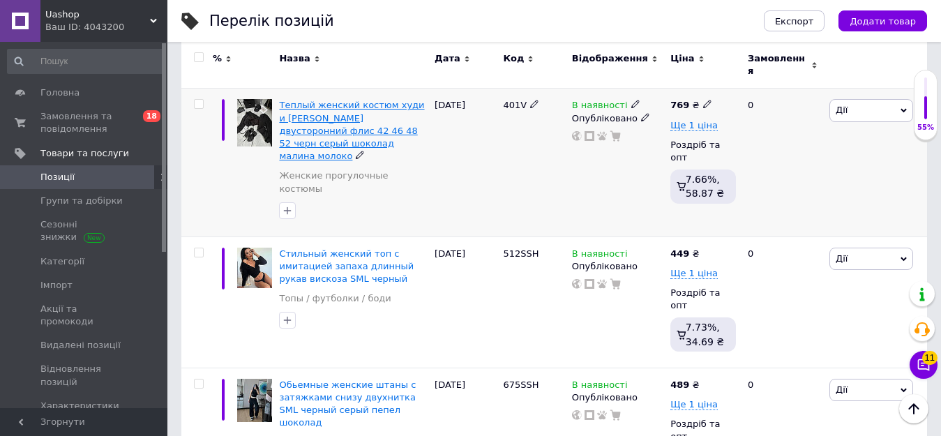
click at [329, 120] on span "Теплый женский костюм худи и [PERSON_NAME] двусторонний флис 42 46 48 52 черн с…" at bounding box center [351, 130] width 145 height 61
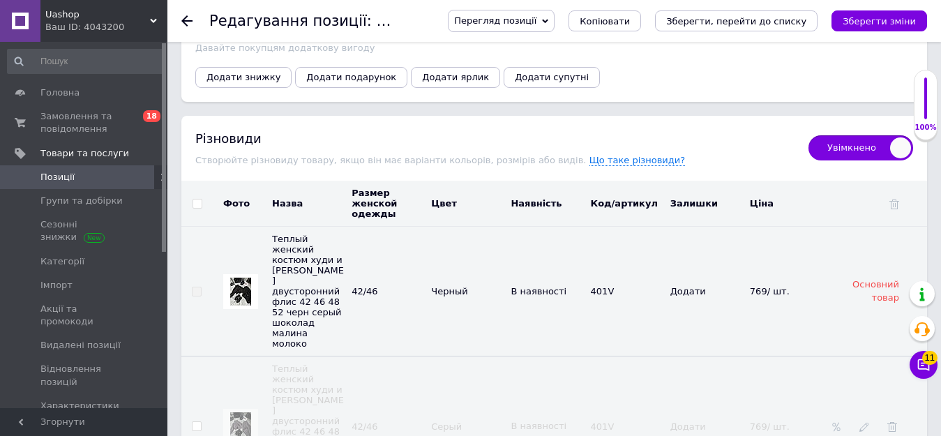
scroll to position [2066, 0]
